Goal: Task Accomplishment & Management: Manage account settings

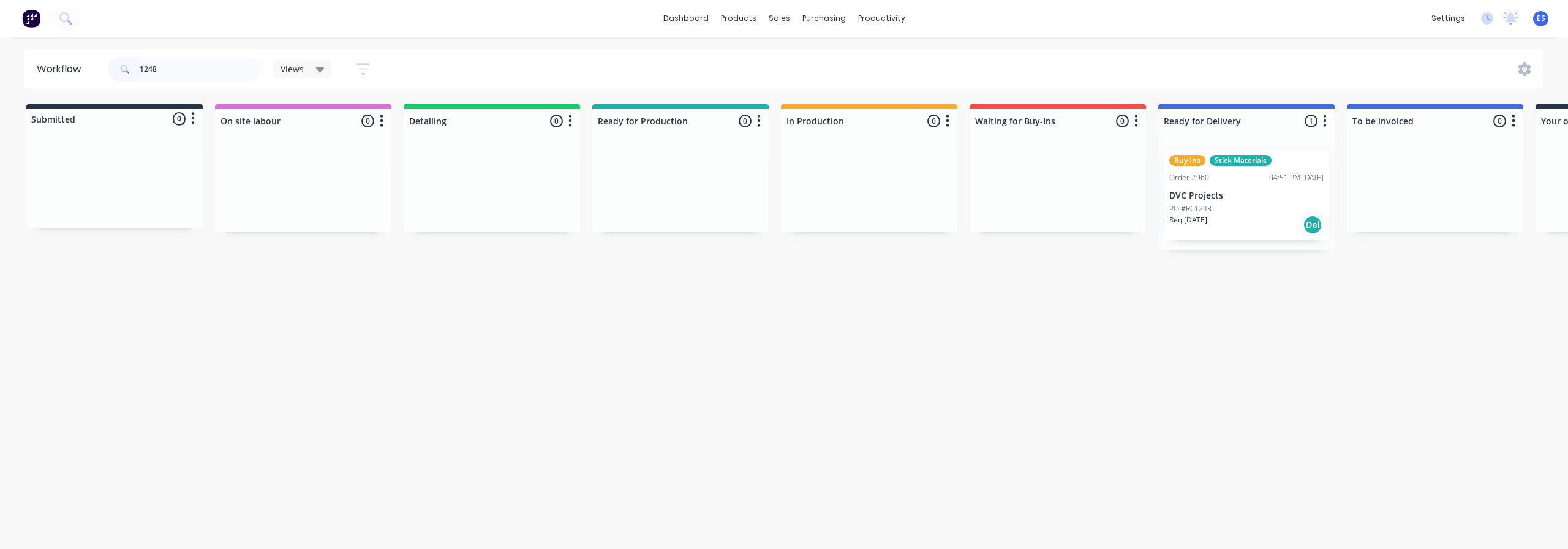
scroll to position [0, 47]
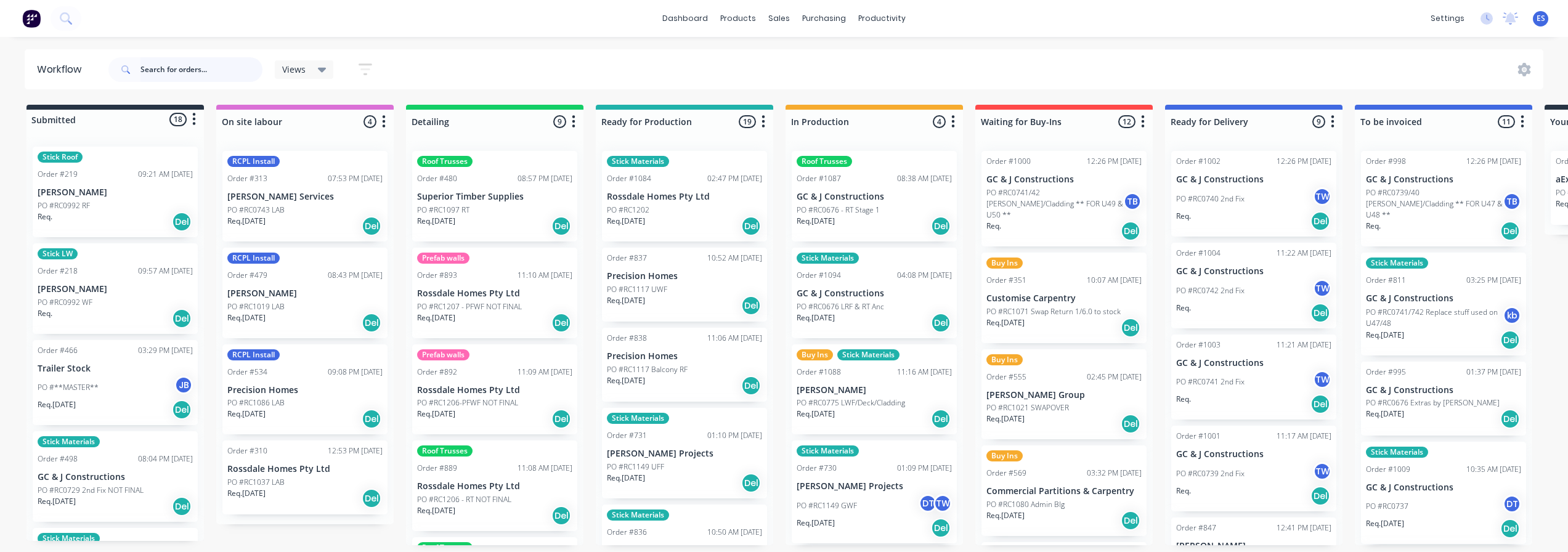
click at [146, 69] on input "text" at bounding box center [202, 69] width 122 height 25
type input "e"
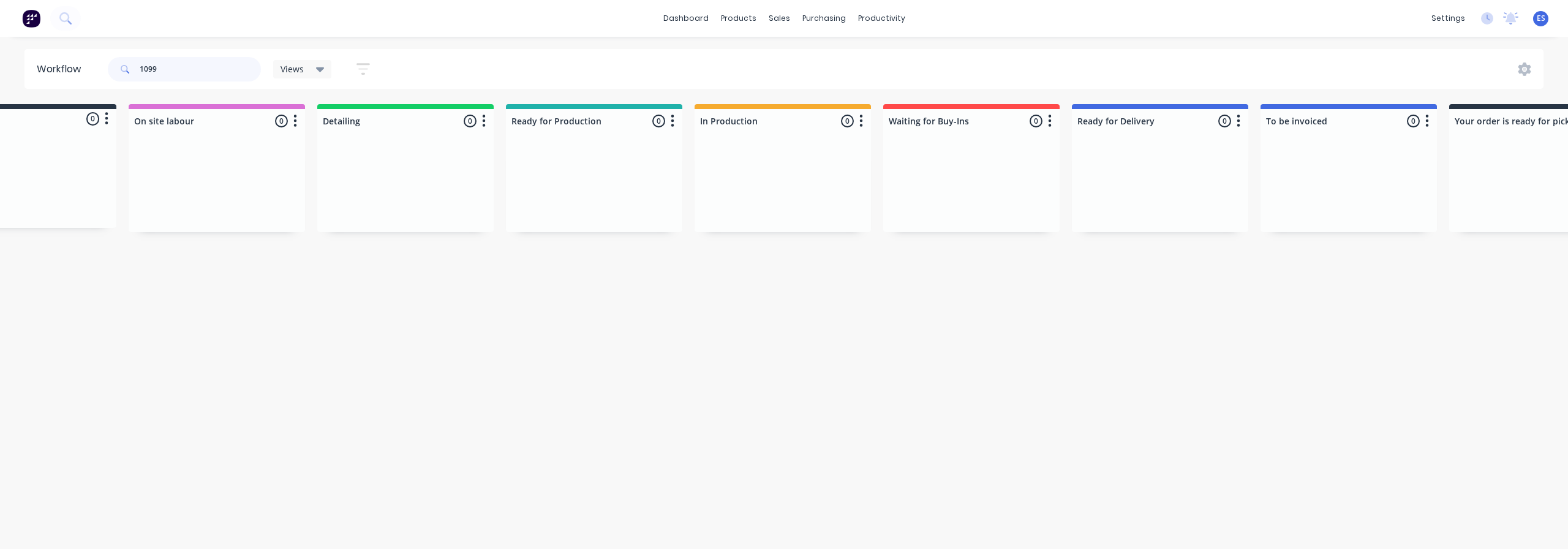
scroll to position [0, 84]
type input "1099"
click at [785, 24] on div "sales" at bounding box center [779, 18] width 33 height 19
click at [823, 61] on div "Sales Orders" at bounding box center [824, 58] width 50 height 11
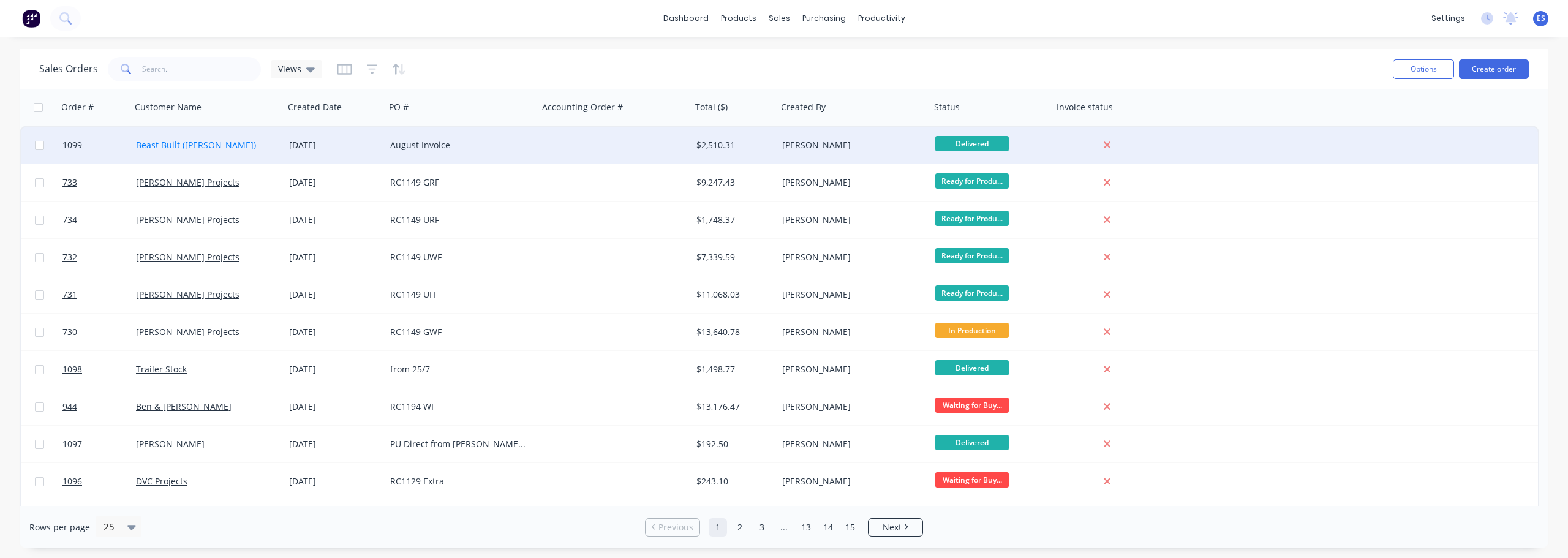
click at [203, 142] on link "Beast Built (Blake East)" at bounding box center [196, 145] width 120 height 12
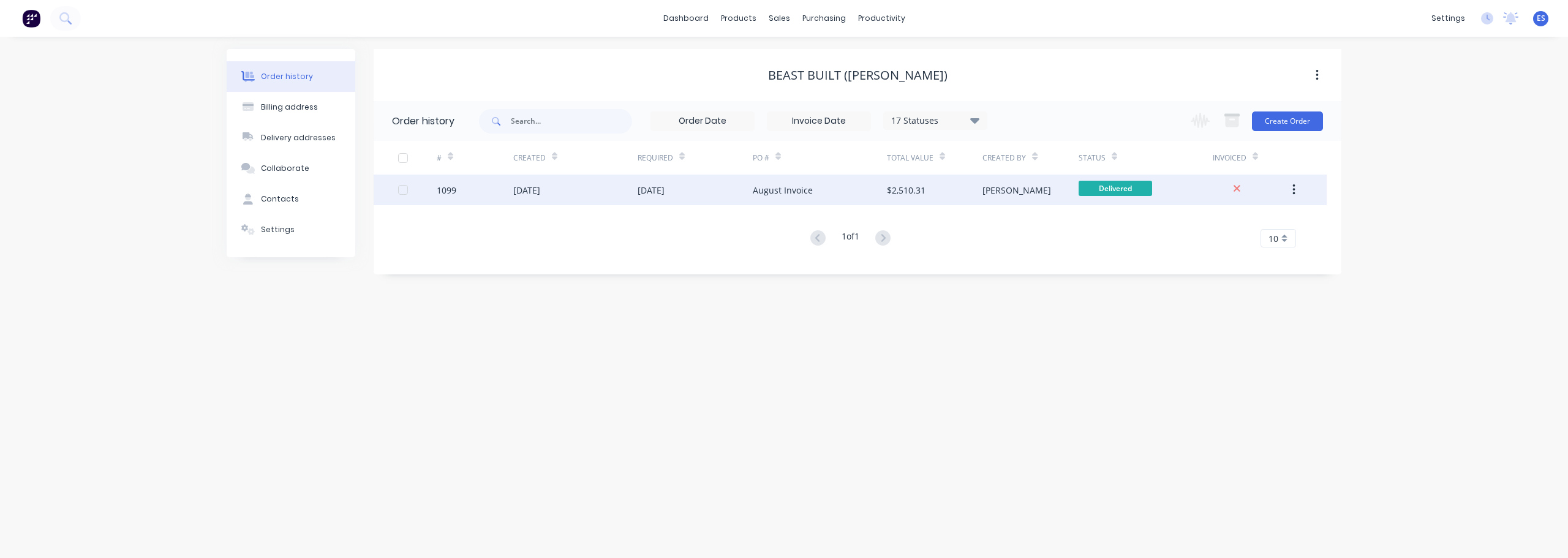
click at [792, 190] on div "August Invoice" at bounding box center [782, 190] width 60 height 13
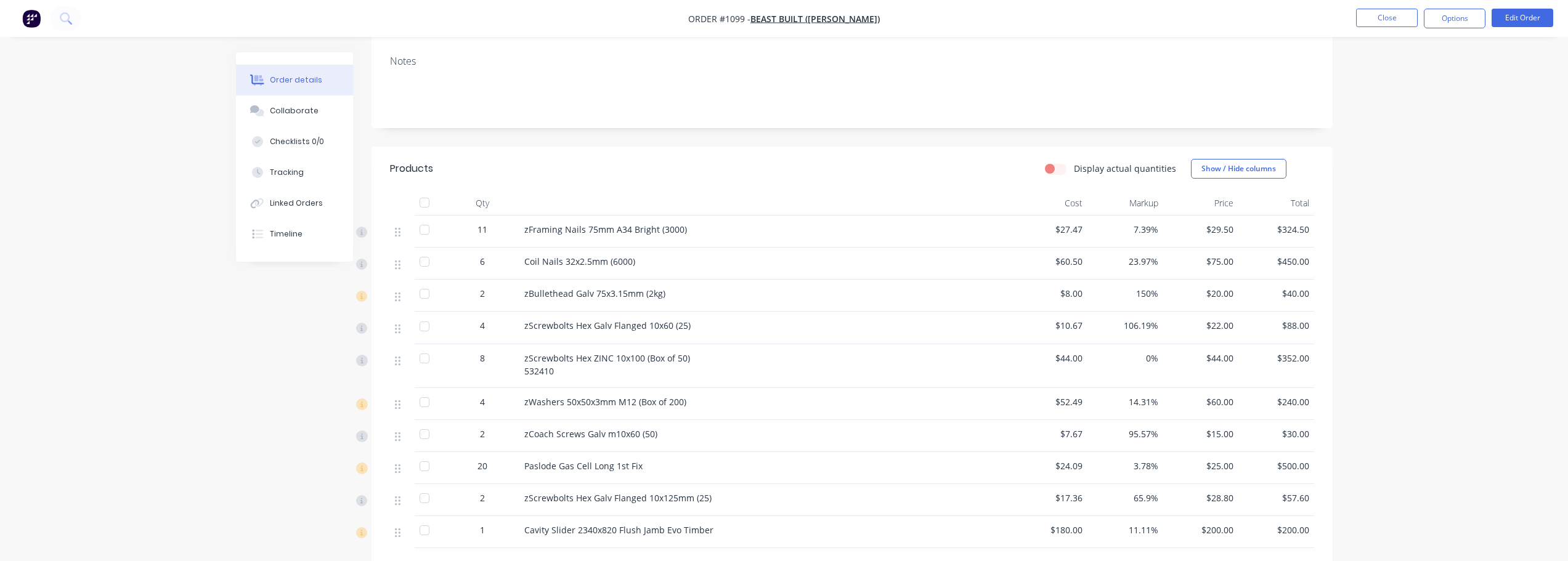
scroll to position [308, 0]
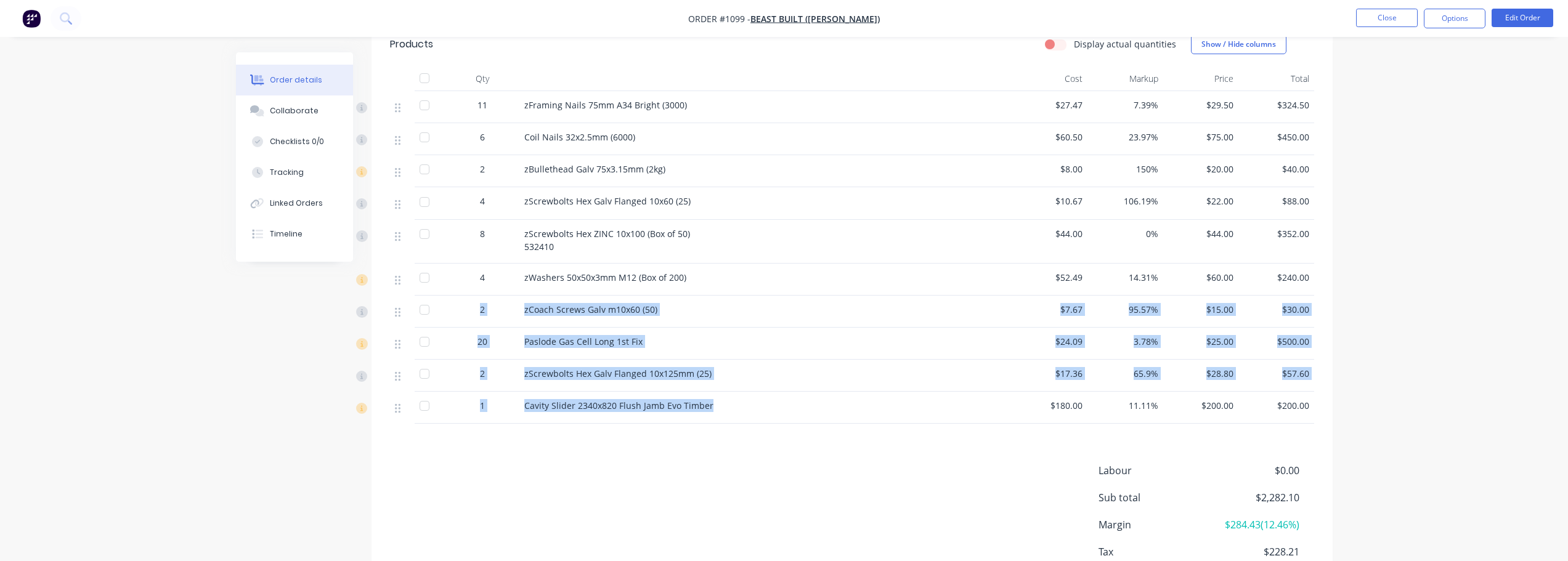
drag, startPoint x: 715, startPoint y: 411, endPoint x: 446, endPoint y: 324, distance: 282.7
click at [446, 324] on div "11 zFraming Nails 75mm A34 Bright (3000) $27.47 7.39% $29.50 $324.50 6 Coil Nai…" at bounding box center [851, 258] width 924 height 333
click at [667, 423] on div "Cavity Slider 2340x820 Flush Jamb Evo Timber" at bounding box center [766, 407] width 493 height 32
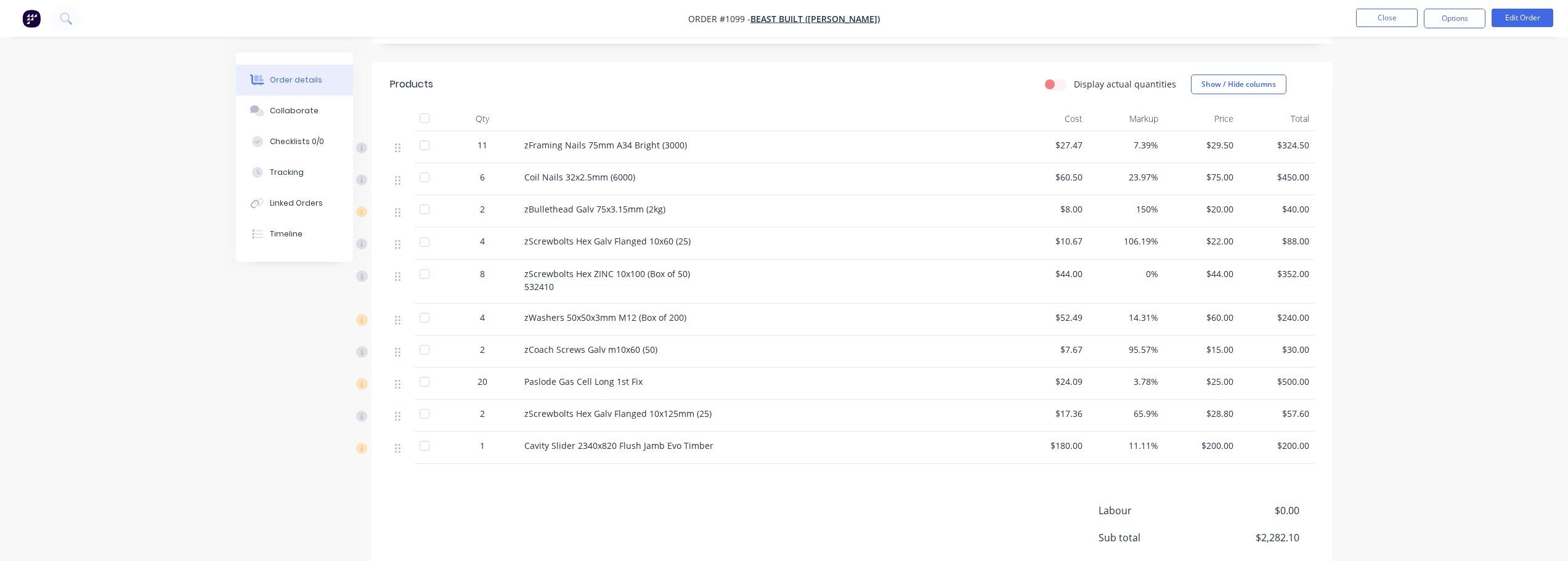
scroll to position [246, 0]
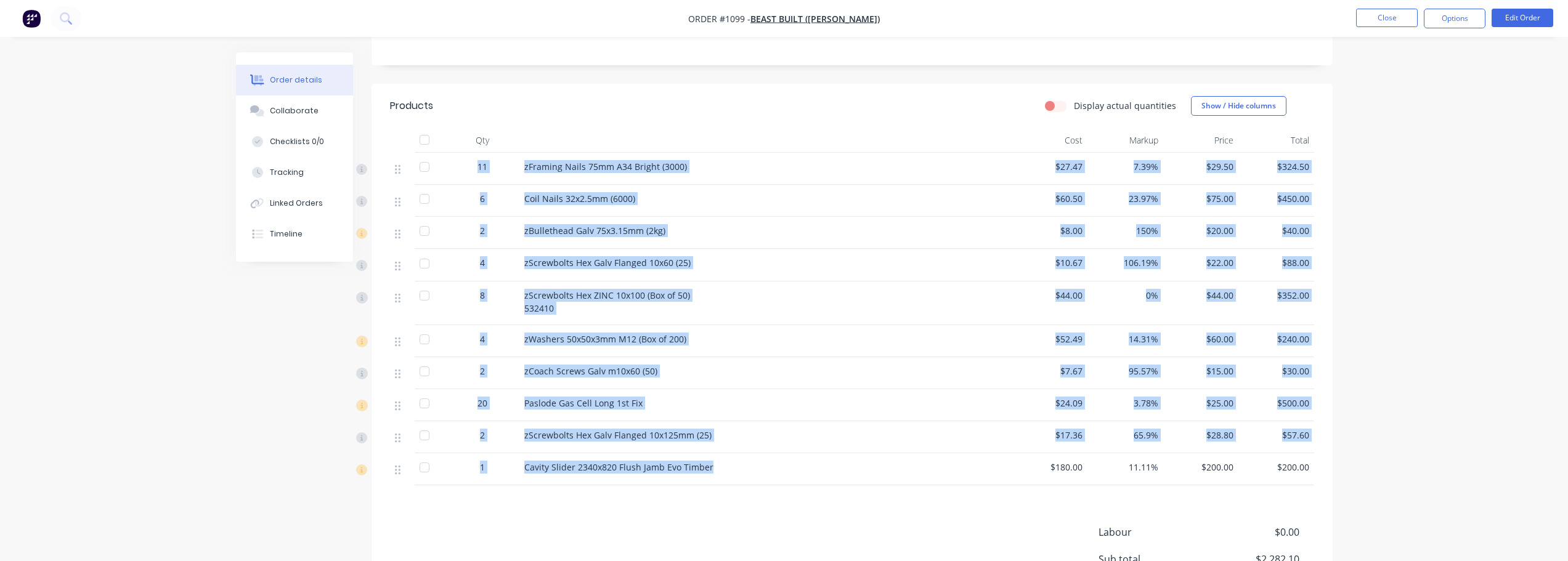
drag, startPoint x: 477, startPoint y: 165, endPoint x: 718, endPoint y: 475, distance: 392.7
click at [718, 475] on div "11 zFraming Nails 75mm A34 Bright (3000) $27.47 7.39% $29.50 $324.50 6 Coil Nai…" at bounding box center [851, 319] width 924 height 333
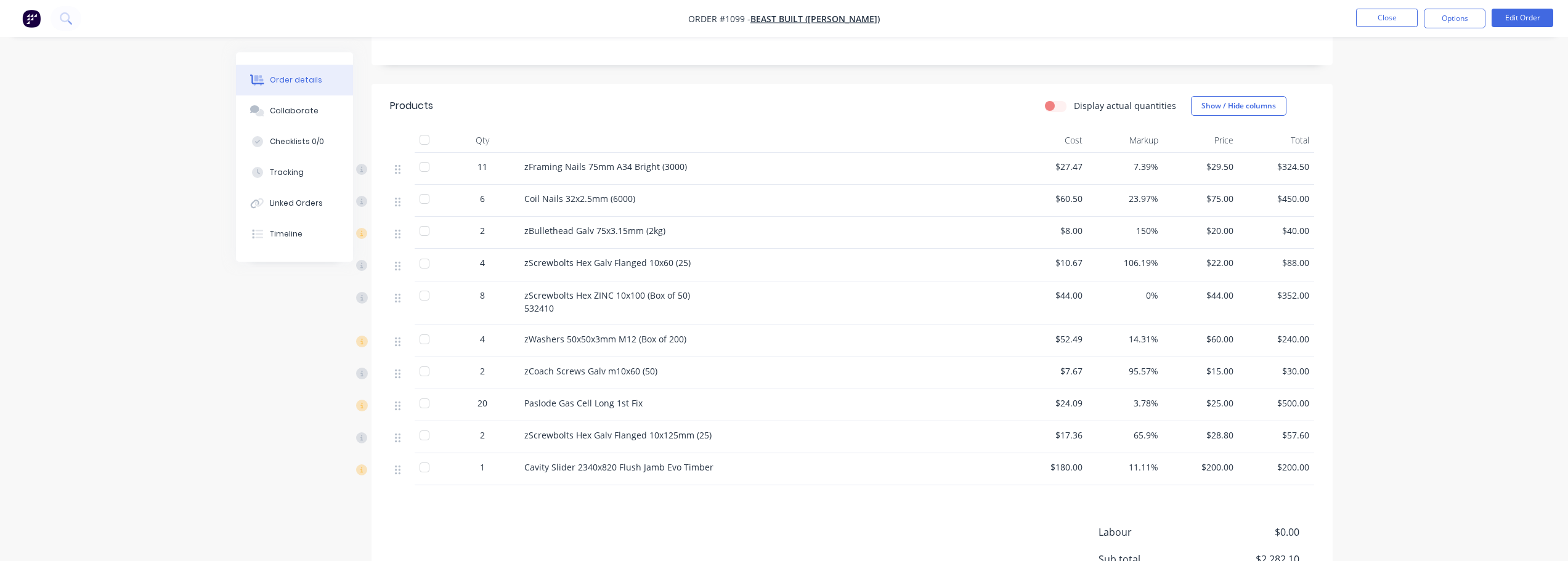
click at [725, 504] on div "Products Display actual quantities Show / Hide columns Qty Cost Markup Price To…" at bounding box center [852, 385] width 962 height 602
click at [1461, 20] on button "Options" at bounding box center [1455, 19] width 62 height 20
click at [1409, 165] on div "Delivery Docket" at bounding box center [1417, 173] width 113 height 18
click at [1415, 121] on div "Without pricing" at bounding box center [1417, 124] width 113 height 18
click at [1392, 14] on button "Close" at bounding box center [1387, 18] width 62 height 19
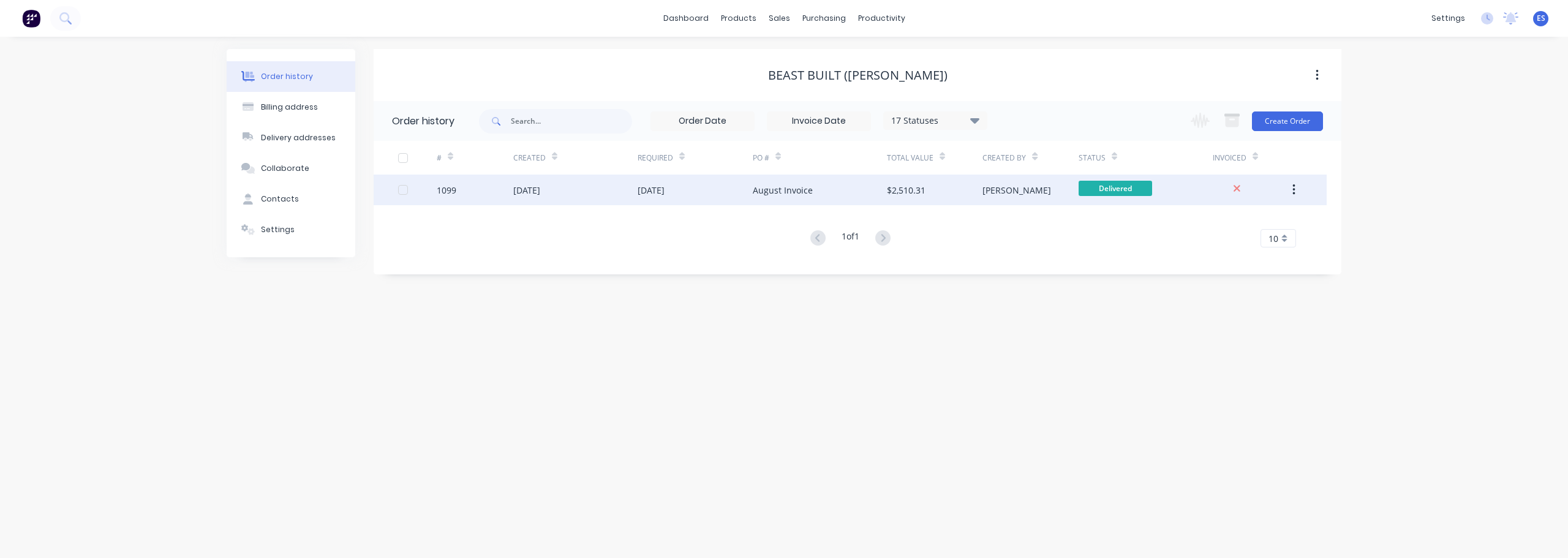
click at [902, 186] on div "$2,510.31" at bounding box center [906, 190] width 38 height 13
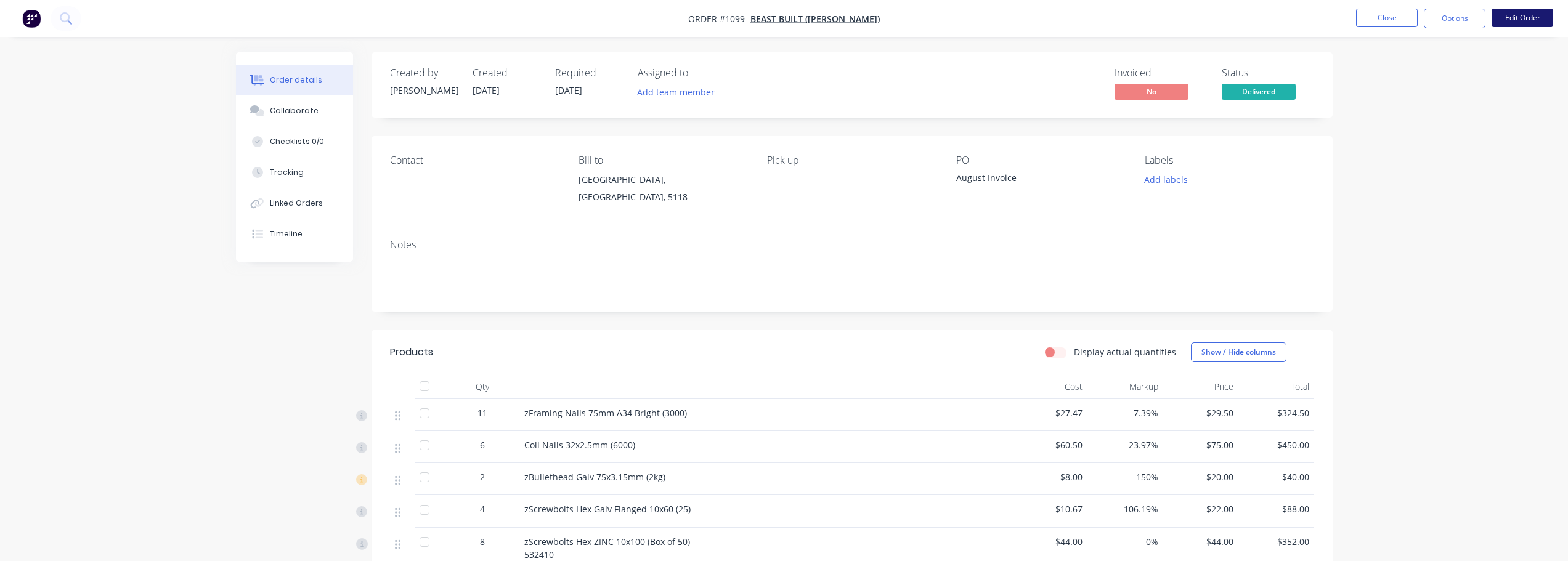
click at [1545, 22] on button "Edit Order" at bounding box center [1523, 18] width 62 height 19
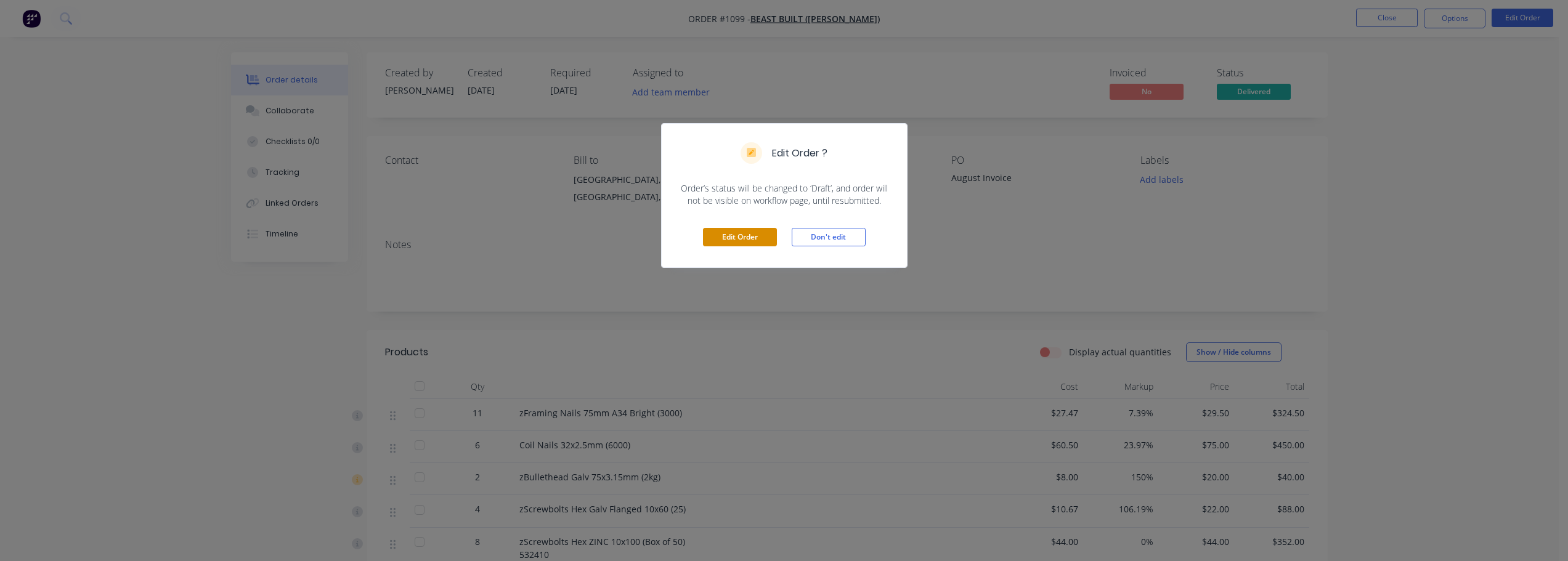
click at [766, 236] on button "Edit Order" at bounding box center [739, 237] width 74 height 19
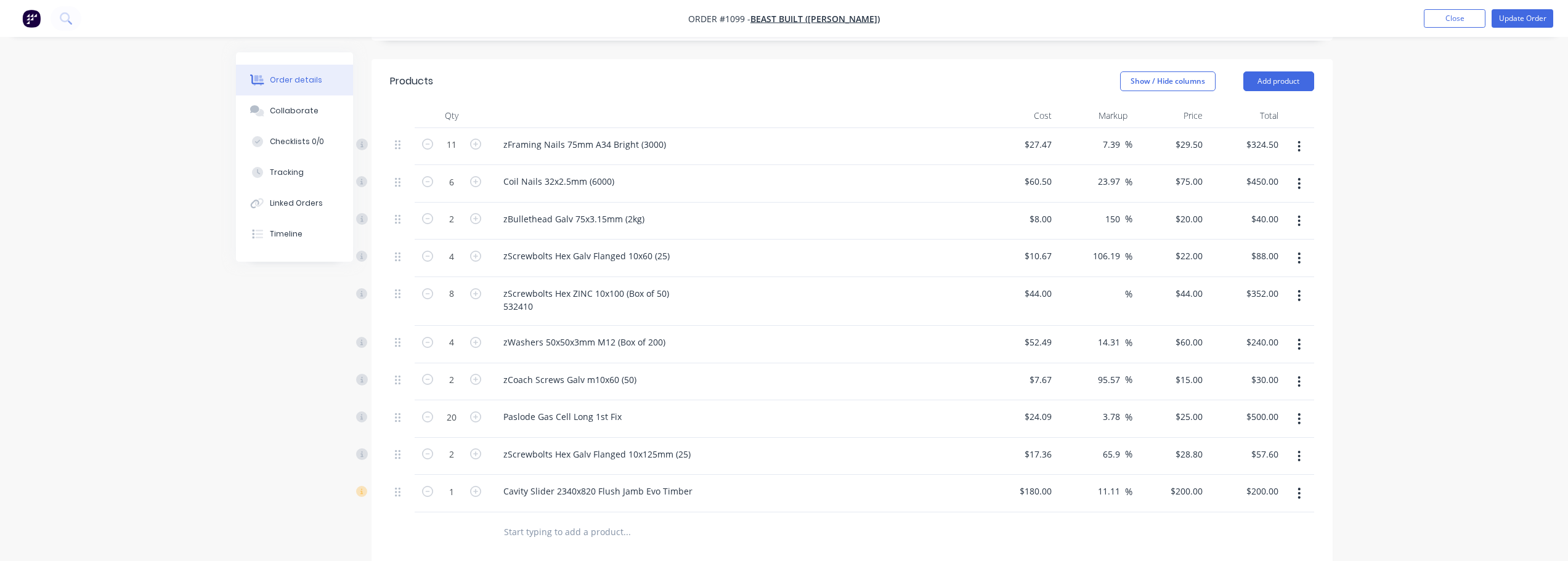
scroll to position [308, 0]
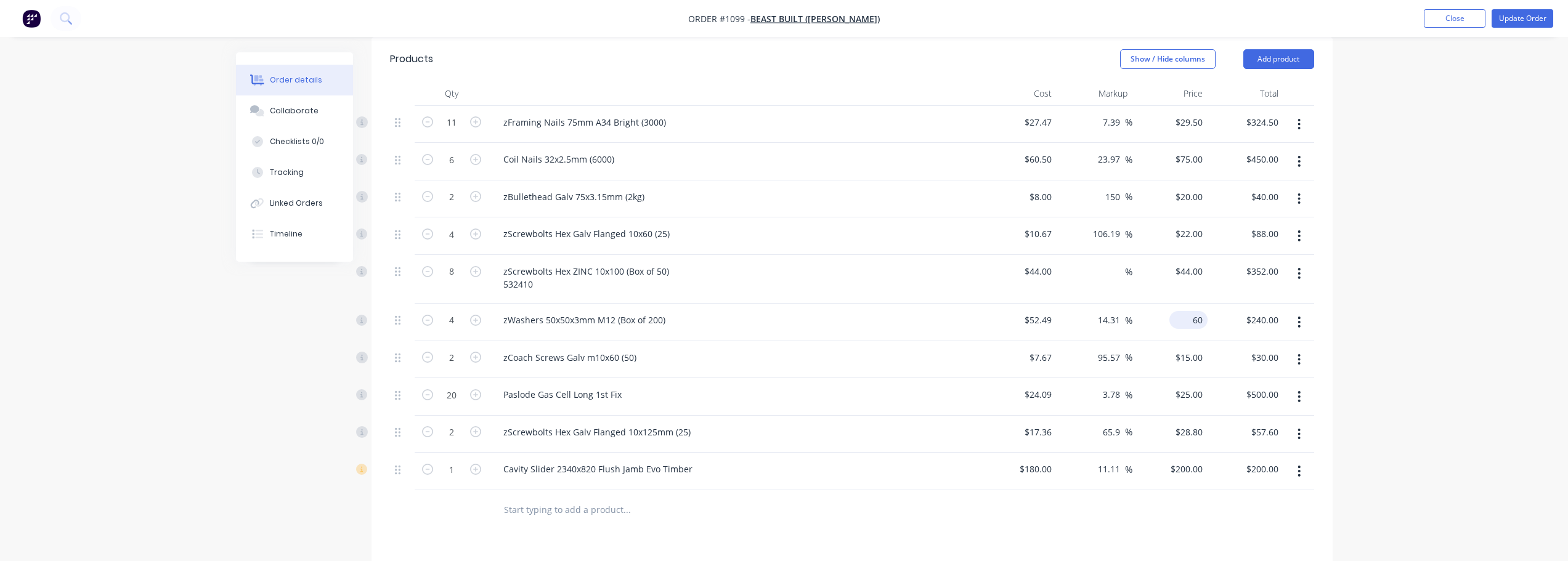
click at [1187, 311] on div "60 $60.00" at bounding box center [1188, 320] width 38 height 18
type input "53.00"
type input "0.97"
type input "$53.00"
type input "$212.00"
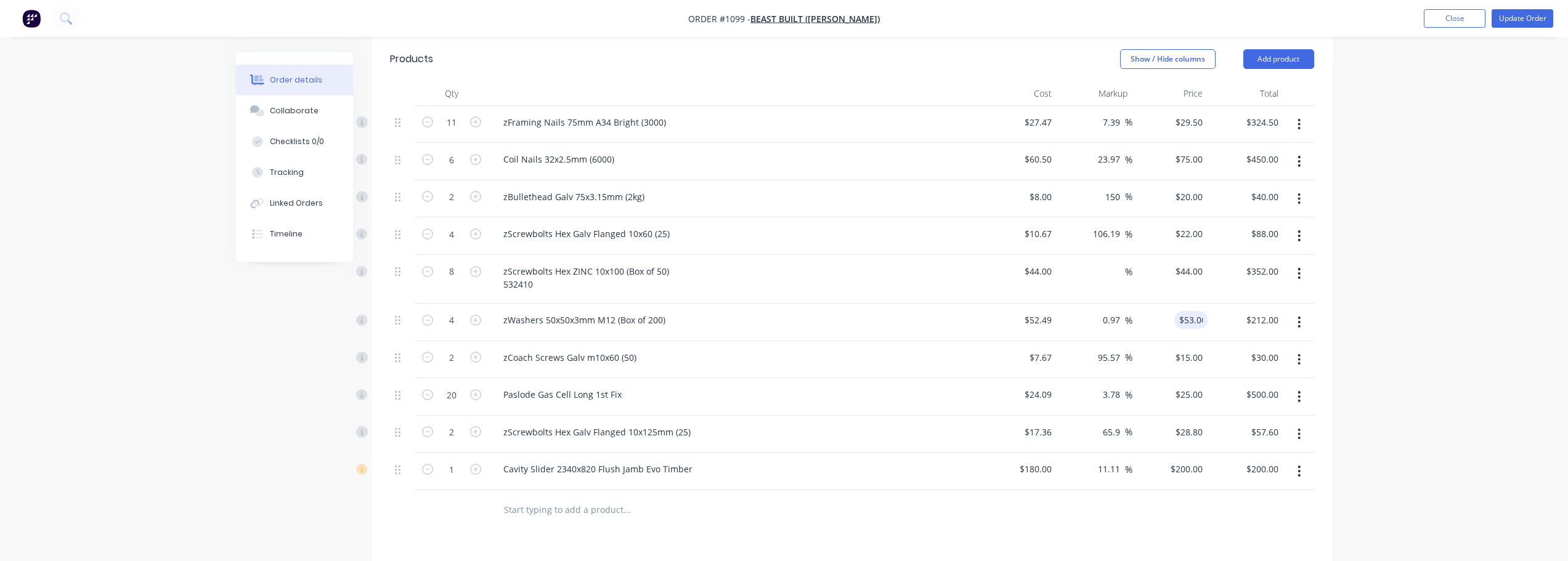
click at [1358, 309] on div "Order details Collaborate Checklists 0/0 Tracking Linked Orders Timeline Order …" at bounding box center [784, 268] width 1568 height 1153
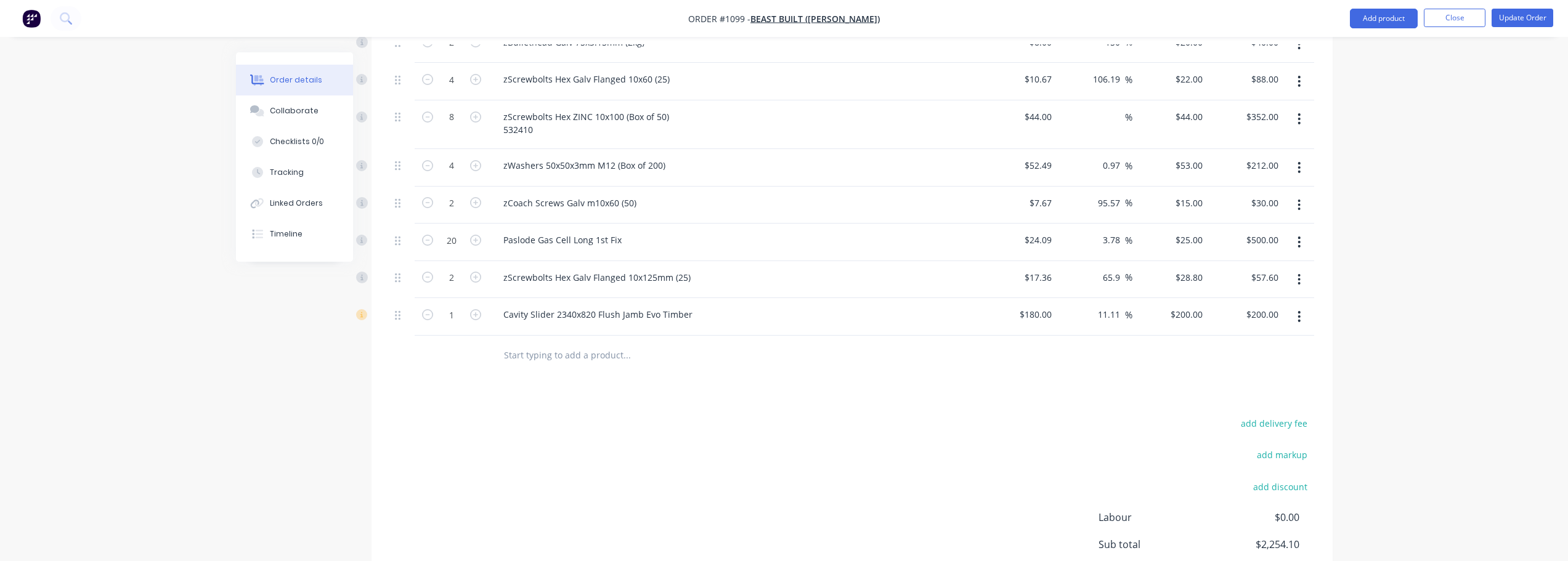
scroll to position [370, 0]
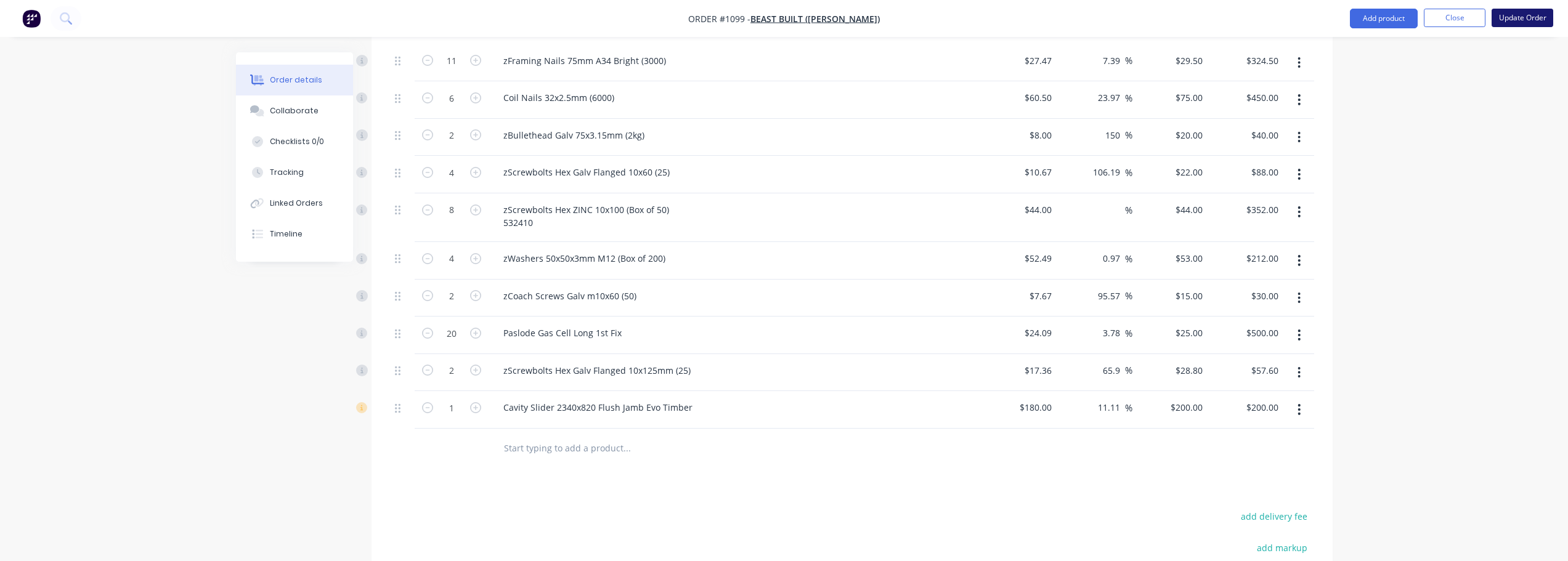
click at [1509, 22] on button "Update Order" at bounding box center [1523, 18] width 62 height 19
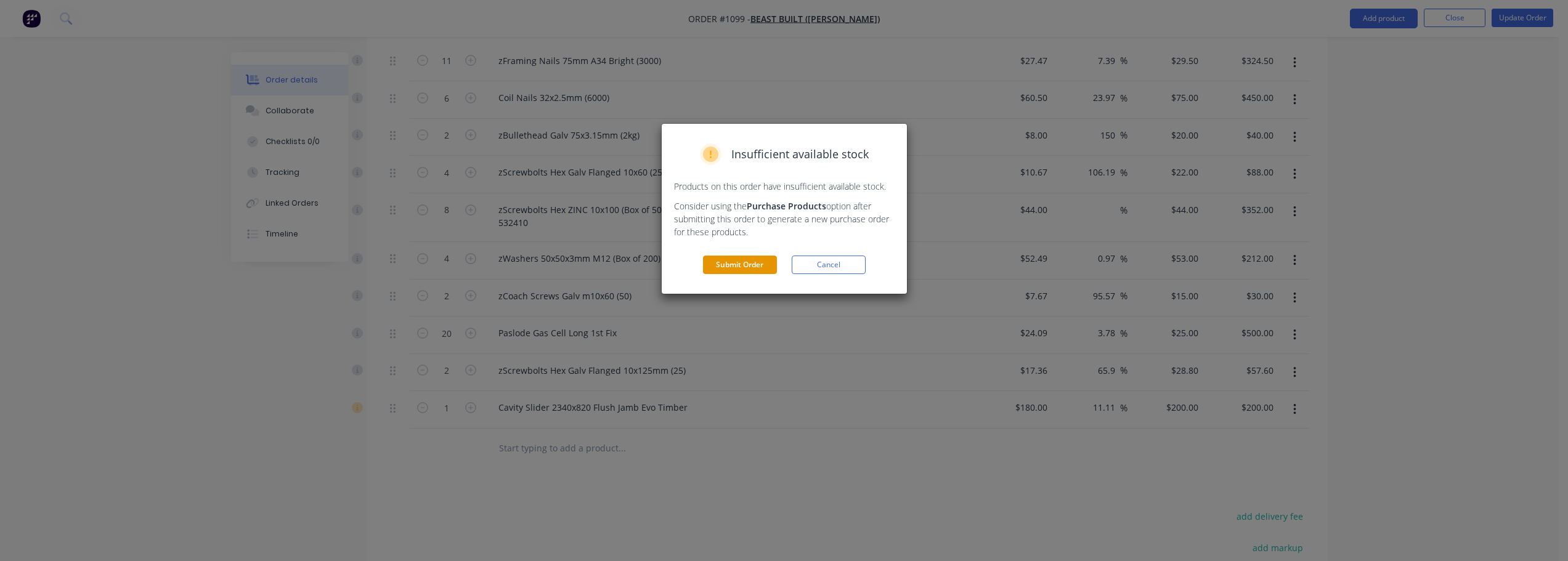
click at [757, 271] on button "Submit Order" at bounding box center [739, 265] width 74 height 19
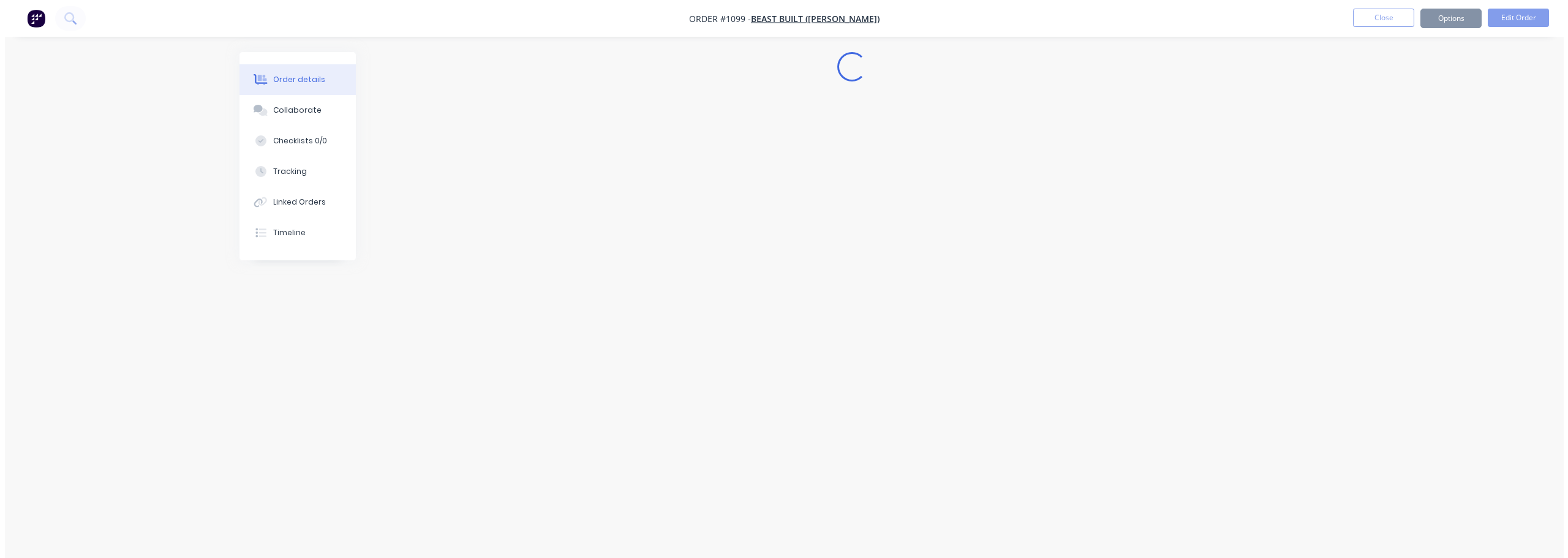
scroll to position [0, 0]
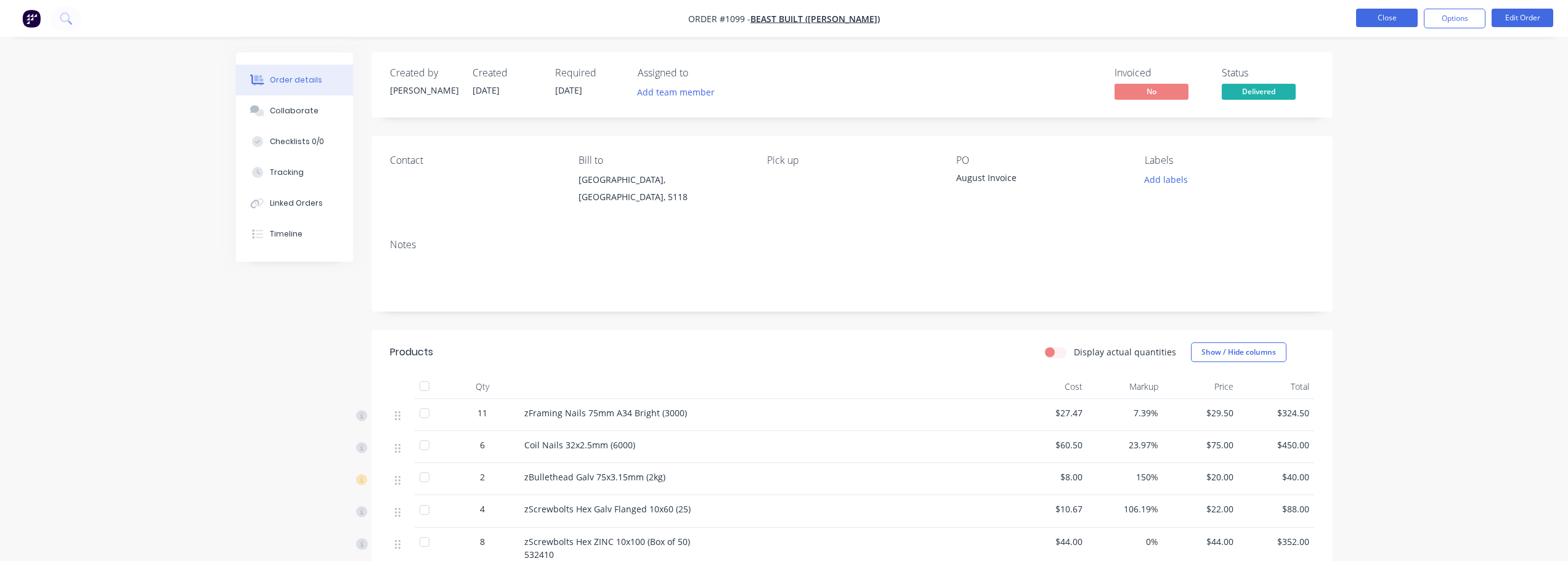
click at [1386, 17] on button "Close" at bounding box center [1387, 18] width 62 height 19
